Goal: Task Accomplishment & Management: Manage account settings

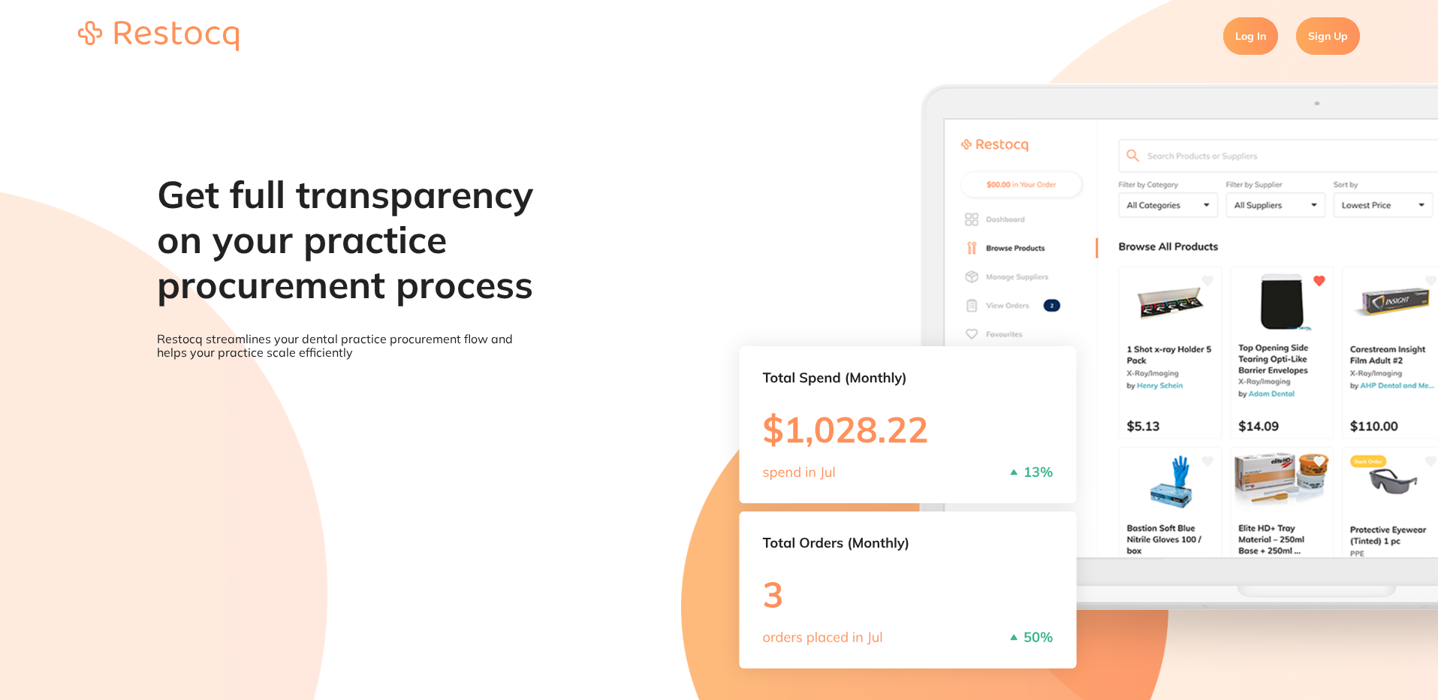
click at [1243, 38] on link "Log In" at bounding box center [1250, 36] width 55 height 38
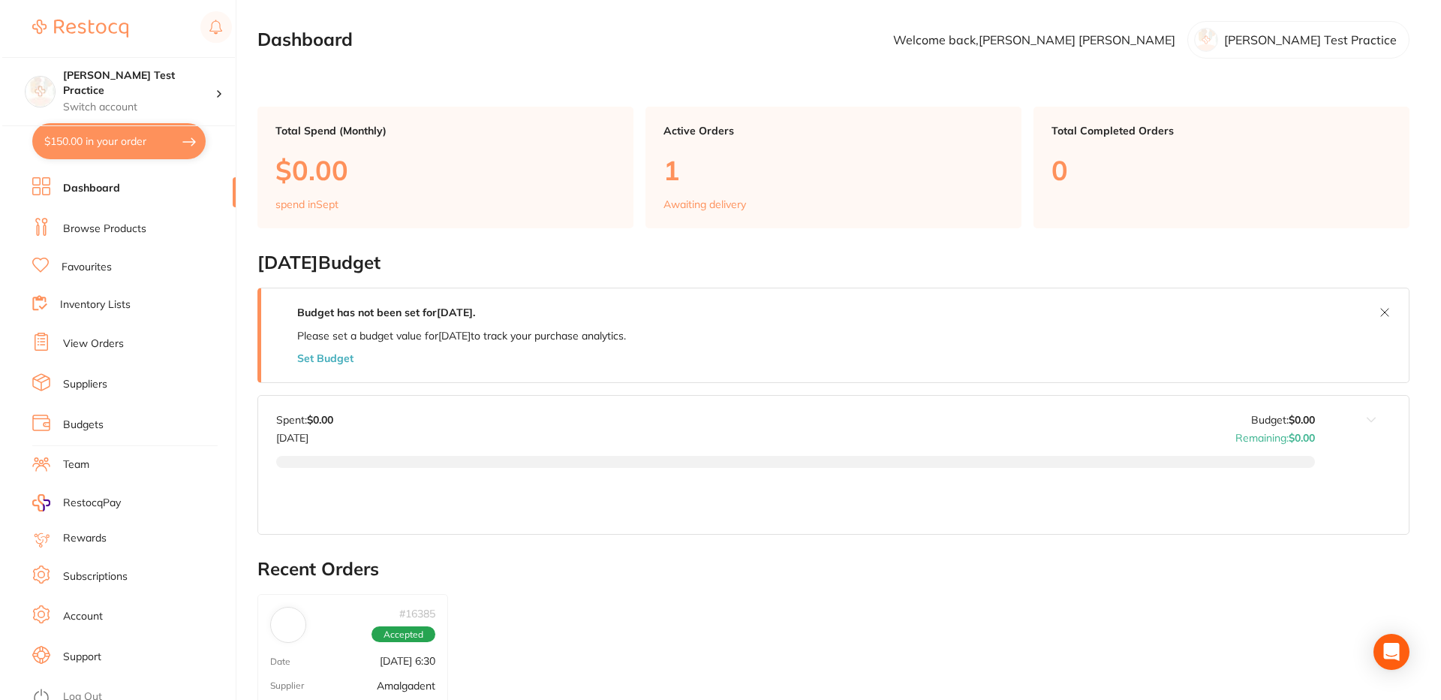
scroll to position [10, 0]
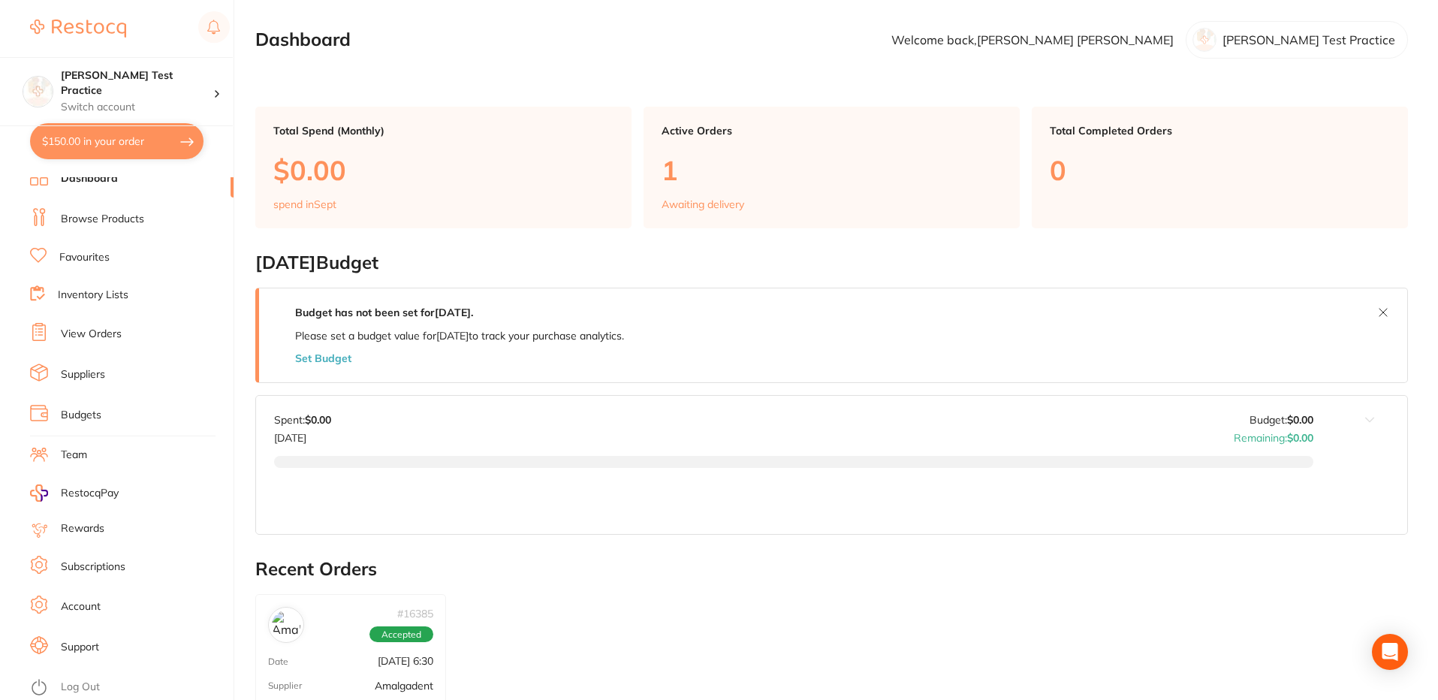
click at [95, 561] on link "Subscriptions" at bounding box center [93, 566] width 65 height 15
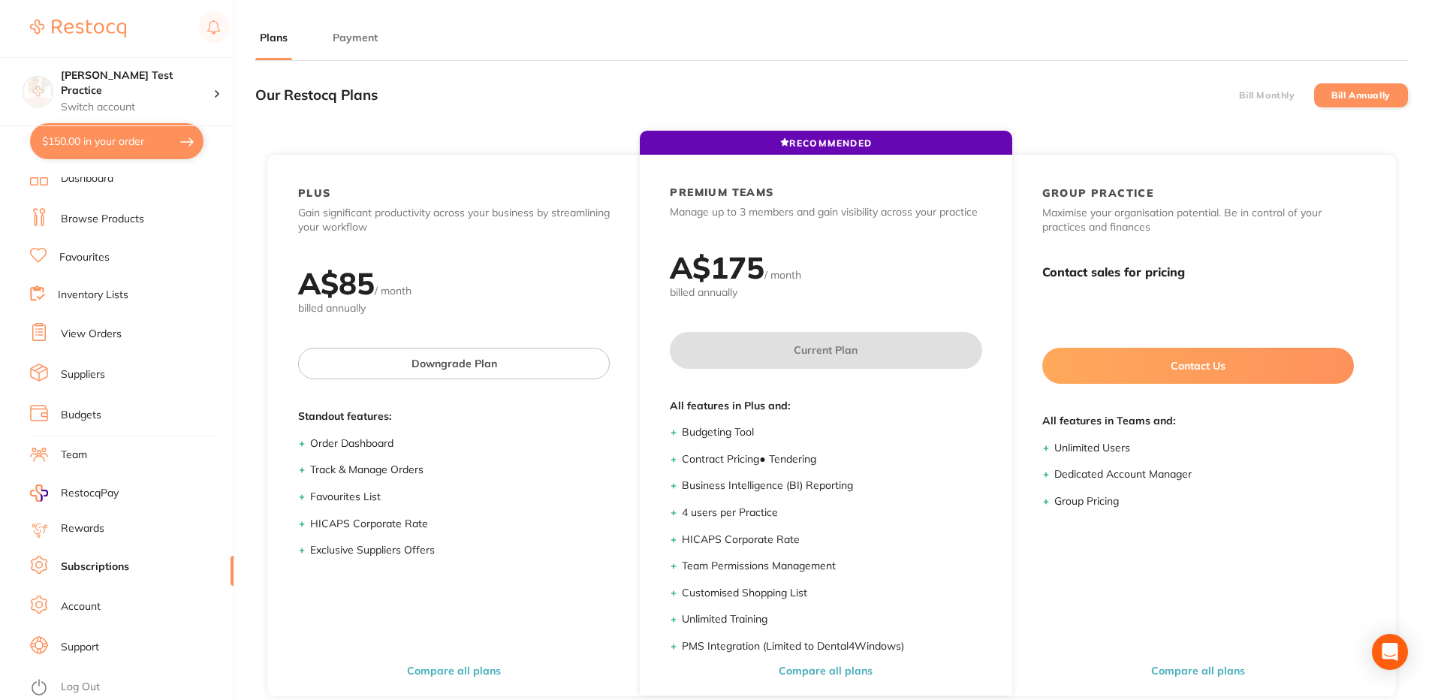
click at [338, 40] on button "Payment" at bounding box center [355, 38] width 54 height 14
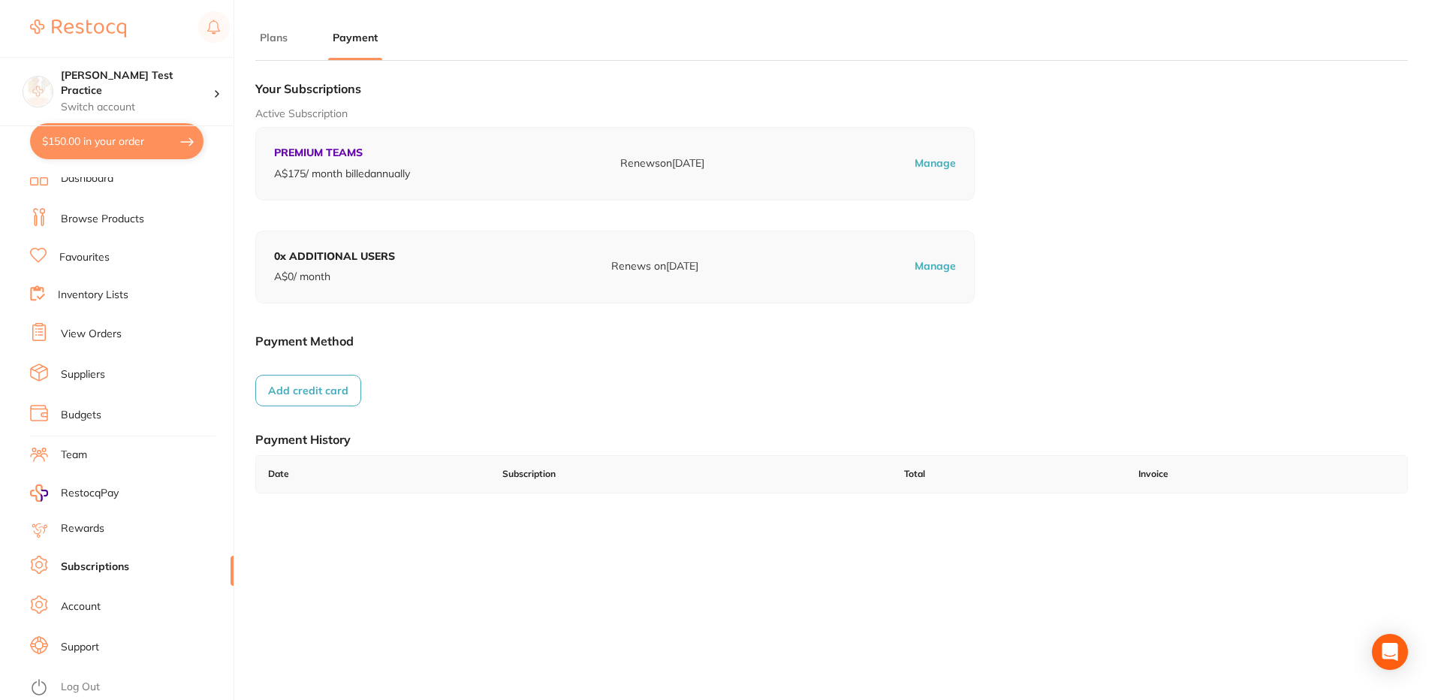
click at [341, 384] on button "Add credit card" at bounding box center [308, 391] width 106 height 32
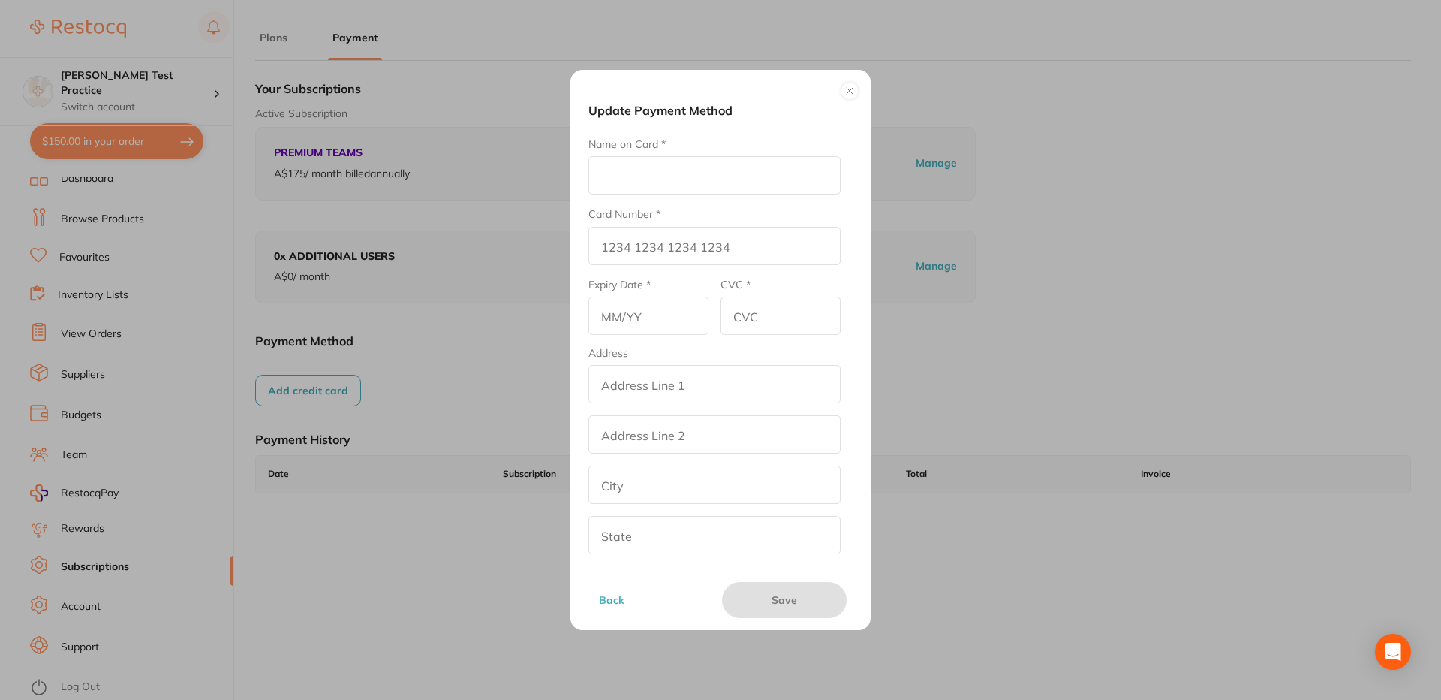
click at [678, 174] on input "Name on Card *" at bounding box center [715, 175] width 252 height 38
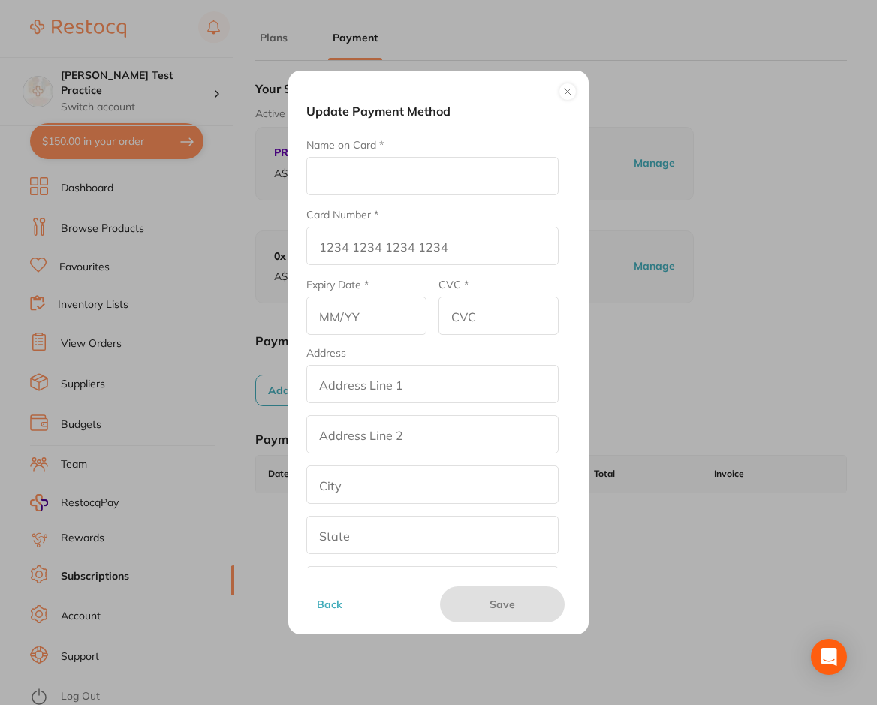
click at [416, 179] on input "Name on Card *" at bounding box center [432, 176] width 252 height 38
type input "Micah Wall"
type input "556"
type input "2"
type input "Illum exercitation"
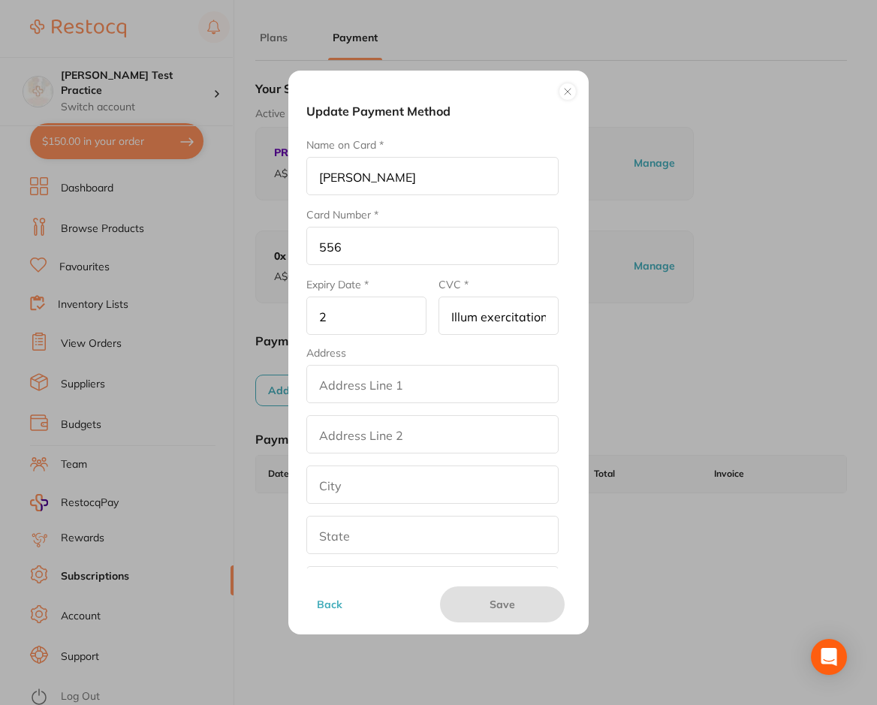
type input "Qui itaque velit fa"
type input "Illum non fuga Pro"
type input "Minim ad molestias s"
type input "Eligendi elit harum"
type input "Labore eaque soluta"
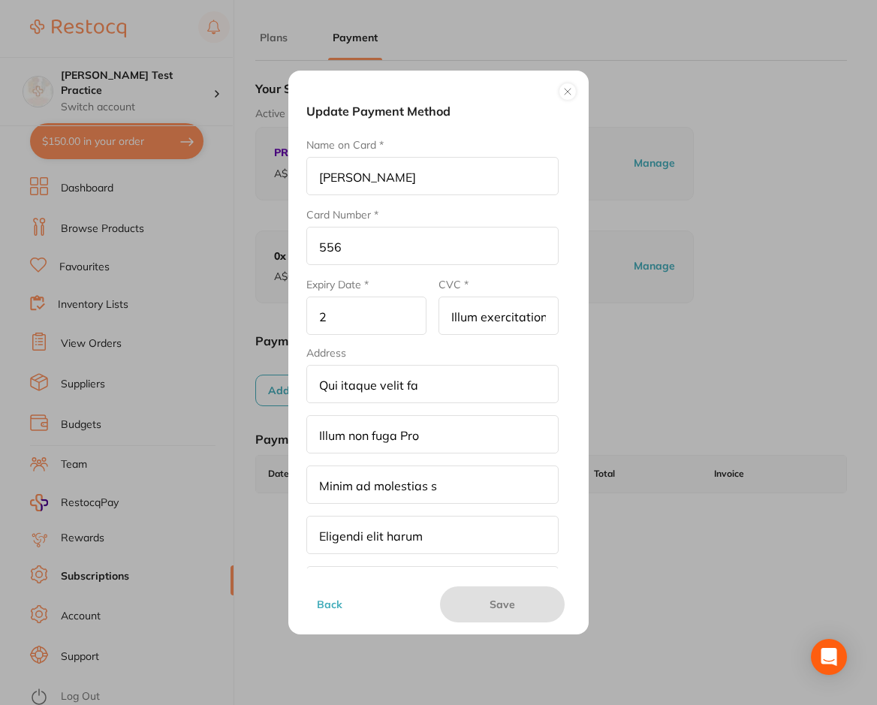
checkbox input "true"
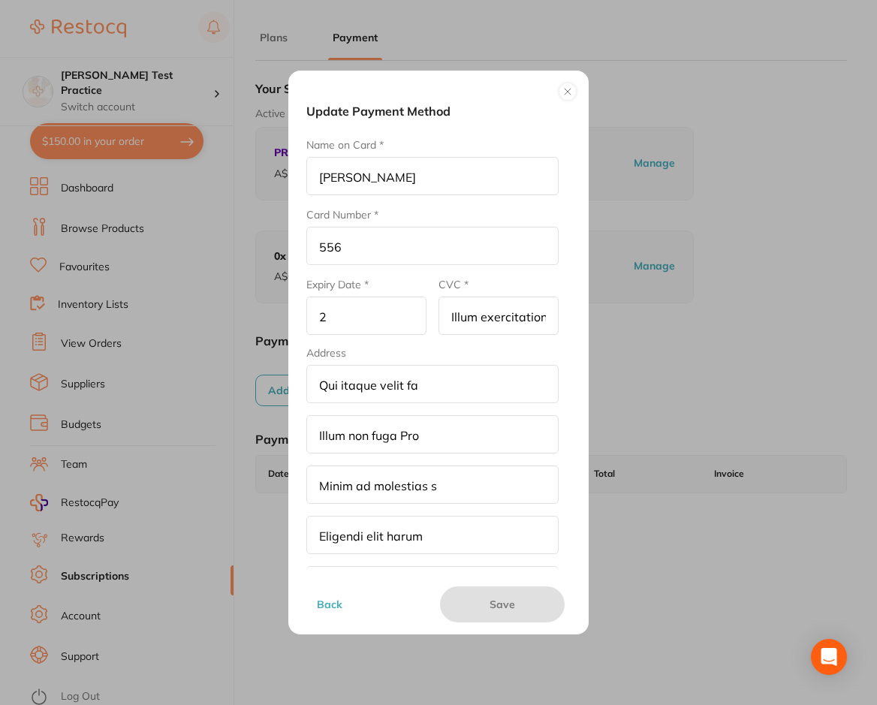
type textarea "Ex aut [PERSON_NAME] neque"
click at [487, 314] on input "Illum exercitation" at bounding box center [498, 316] width 120 height 38
click at [489, 317] on input "Illum exercitation" at bounding box center [498, 316] width 120 height 38
type input "e"
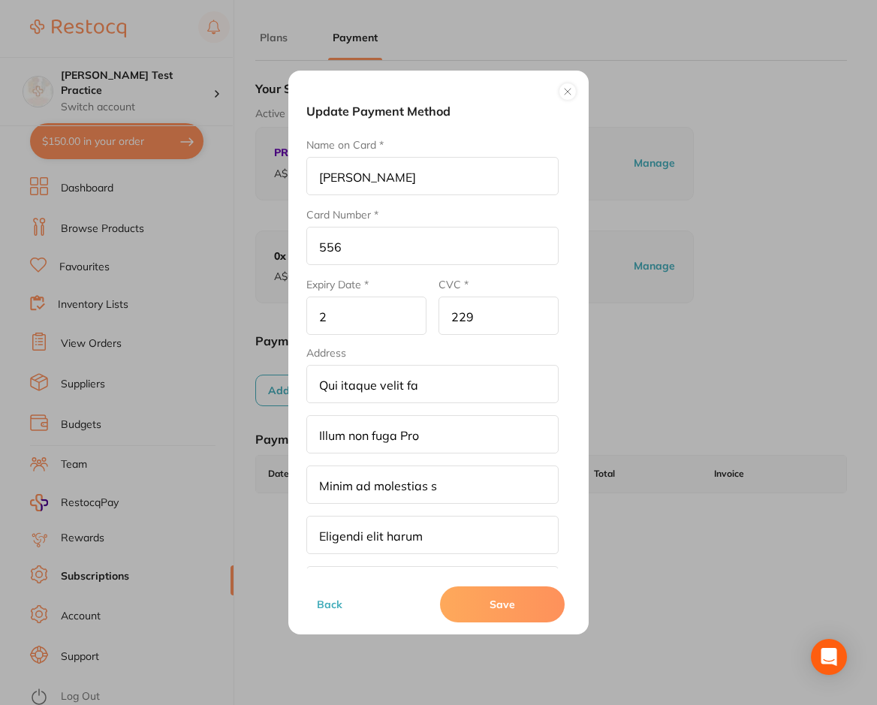
type input "229"
click at [509, 605] on button "Save" at bounding box center [502, 604] width 125 height 36
click at [372, 252] on input "556" at bounding box center [432, 246] width 252 height 38
type input "5561 2345 6782 3456"
click at [366, 316] on input "2" at bounding box center [366, 316] width 120 height 38
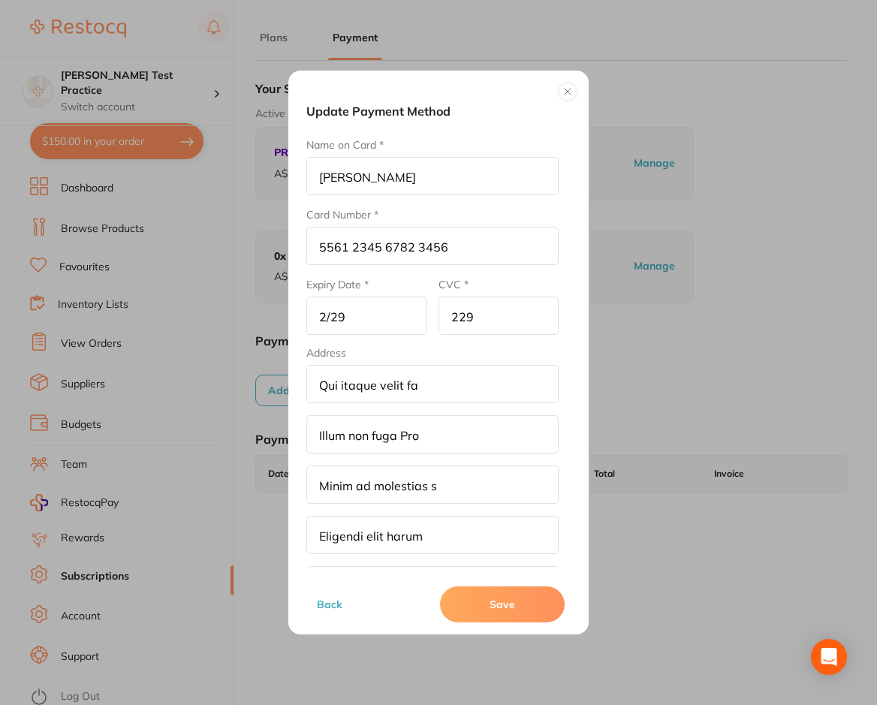
click at [502, 606] on button "Save" at bounding box center [502, 604] width 125 height 36
click at [367, 314] on input "2/29" at bounding box center [366, 316] width 120 height 38
type input "2"
type input "02/28"
click at [519, 606] on button "Save" at bounding box center [502, 604] width 125 height 36
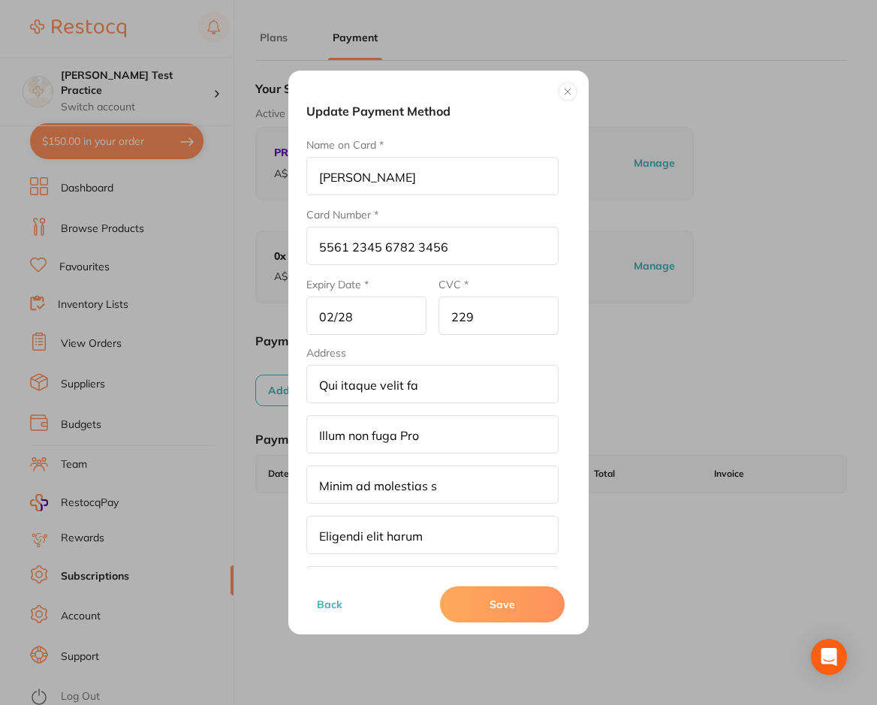
scroll to position [89, 0]
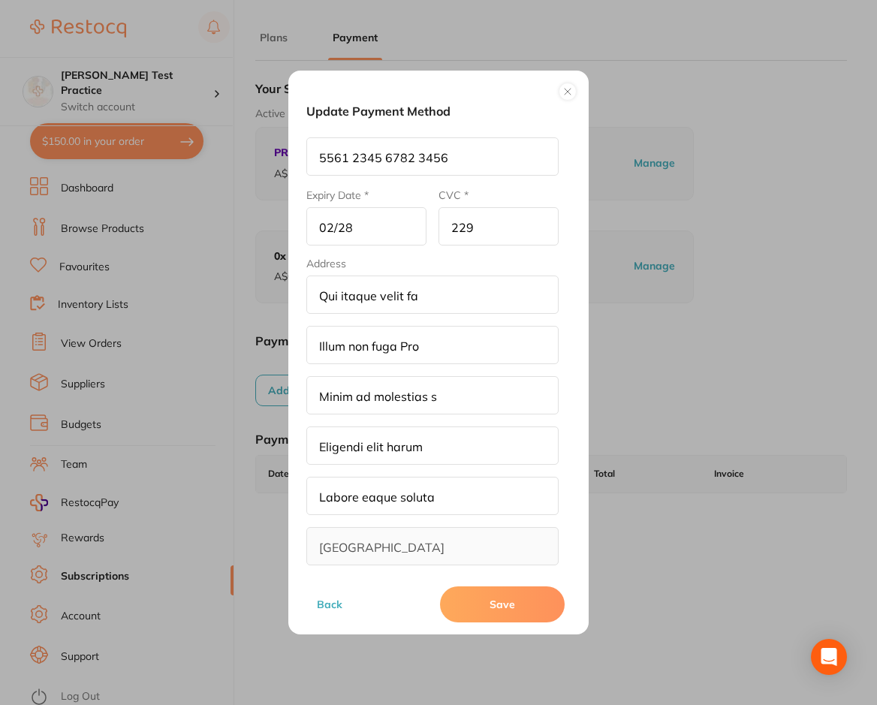
click at [456, 157] on input "5561 2345 6782 3456" at bounding box center [432, 156] width 252 height 38
